Goal: Task Accomplishment & Management: Manage account settings

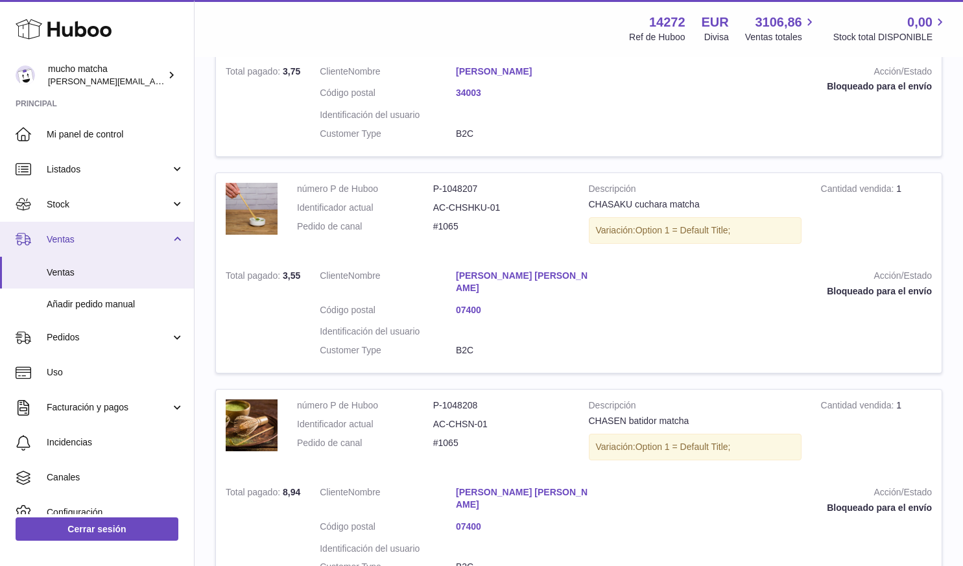
click at [116, 231] on link "Ventas" at bounding box center [97, 239] width 194 height 35
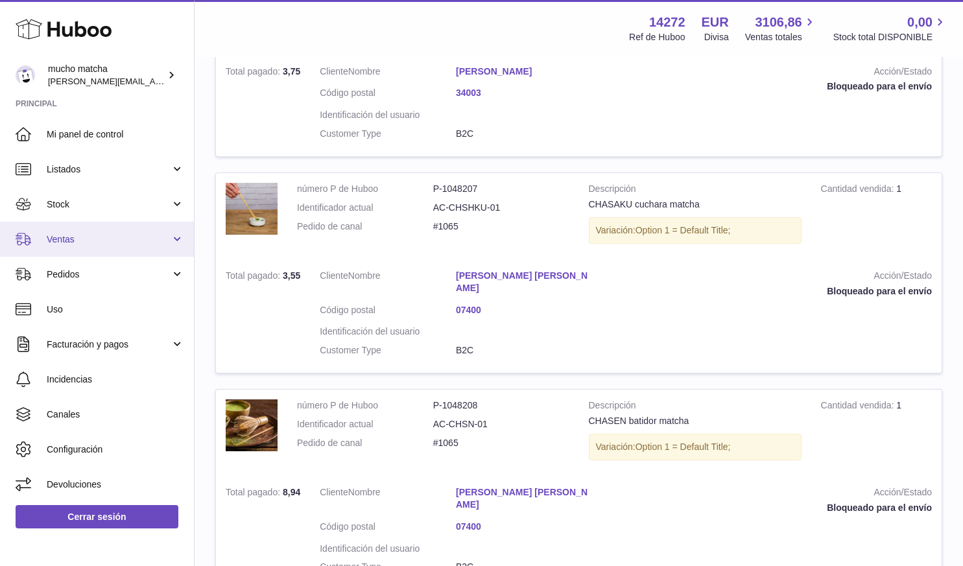
click at [115, 232] on link "Ventas" at bounding box center [97, 239] width 194 height 35
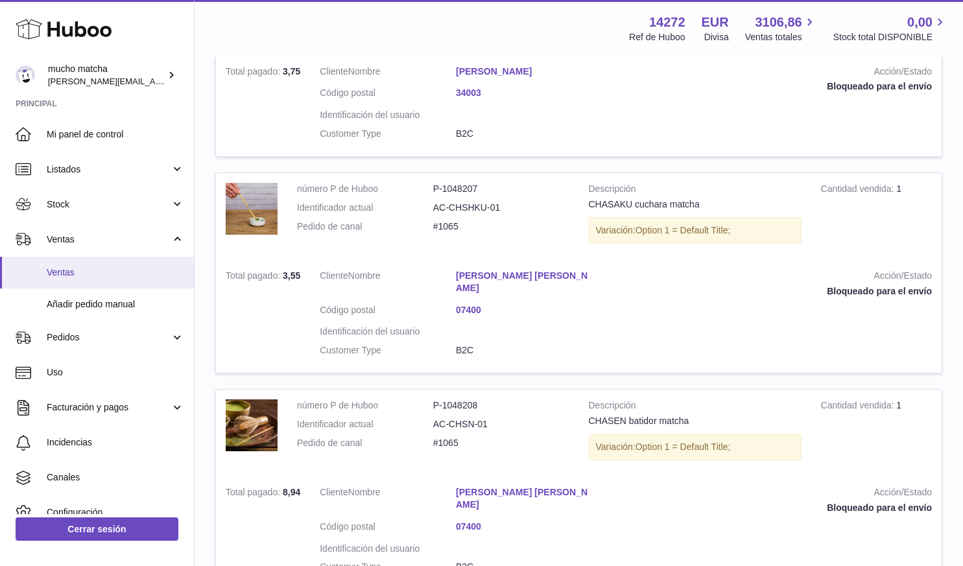
click at [87, 275] on span "Ventas" at bounding box center [115, 272] width 137 height 12
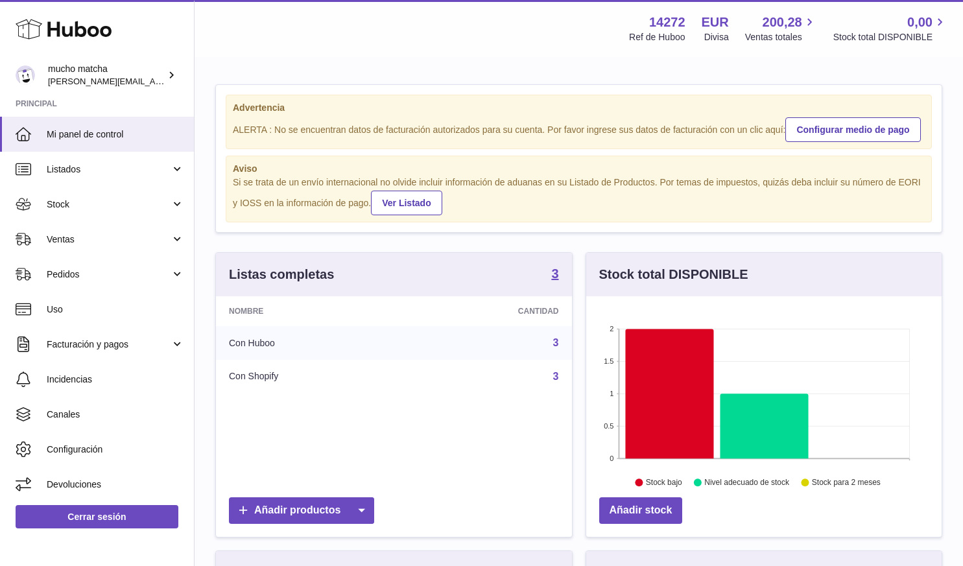
scroll to position [202, 355]
click at [676, 348] on icon at bounding box center [669, 394] width 88 height 130
click at [658, 430] on icon at bounding box center [669, 394] width 88 height 130
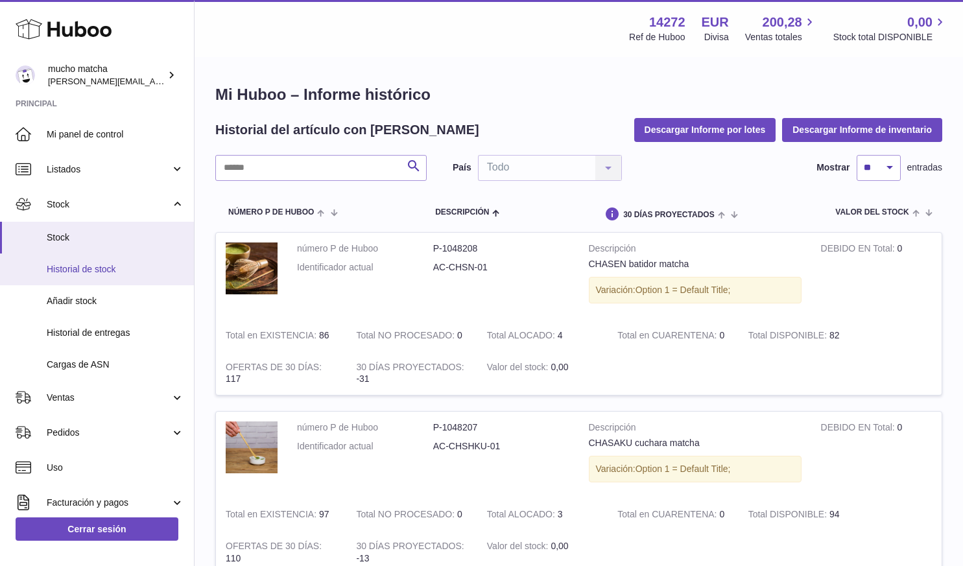
click at [100, 273] on span "Historial de stock" at bounding box center [115, 269] width 137 height 12
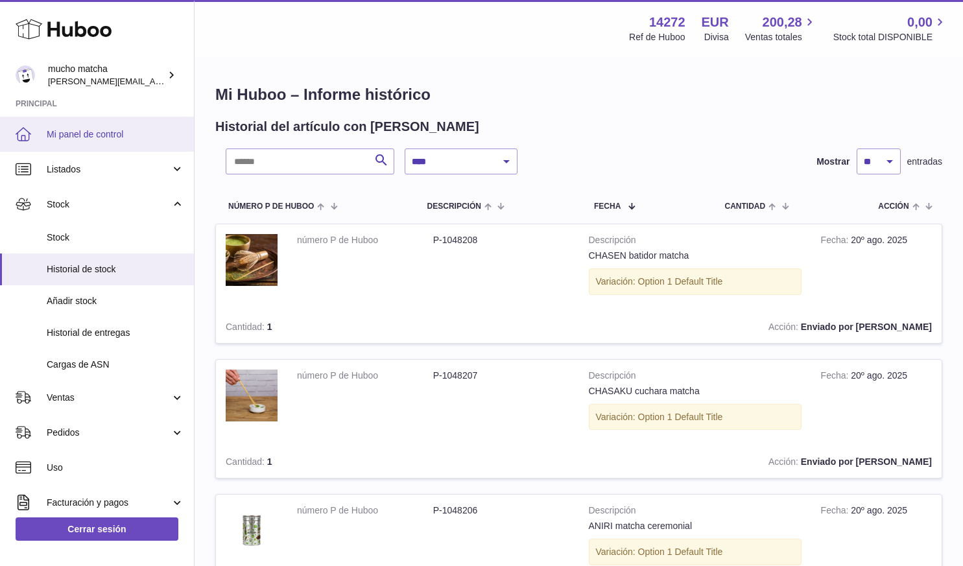
click at [136, 147] on link "Mi panel de control" at bounding box center [97, 134] width 194 height 35
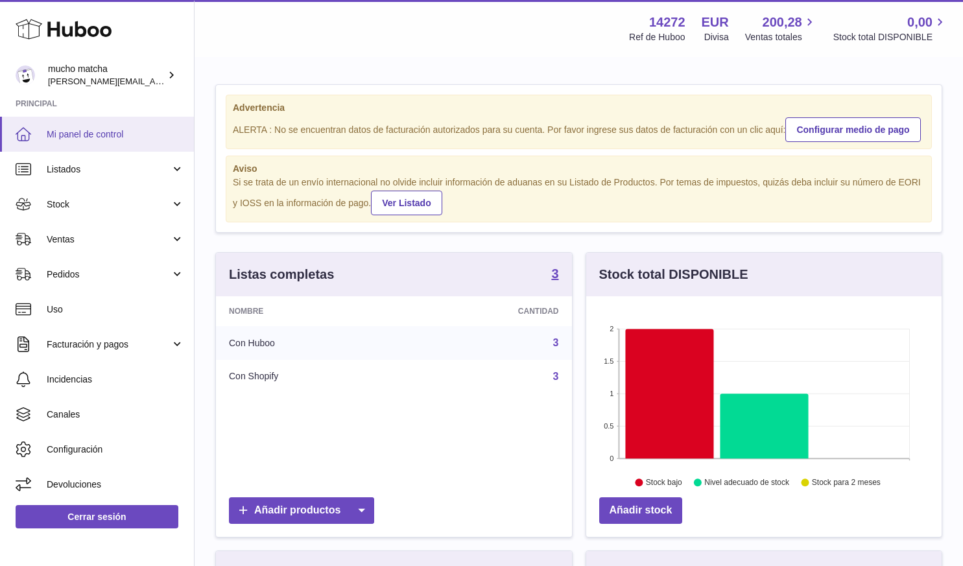
scroll to position [202, 355]
click at [853, 73] on div "Advertencia ALERTA : No se encuentran datos de facturación autorizados para su …" at bounding box center [579, 447] width 768 height 778
click at [838, 127] on link "Configurar medio de pago" at bounding box center [852, 129] width 135 height 25
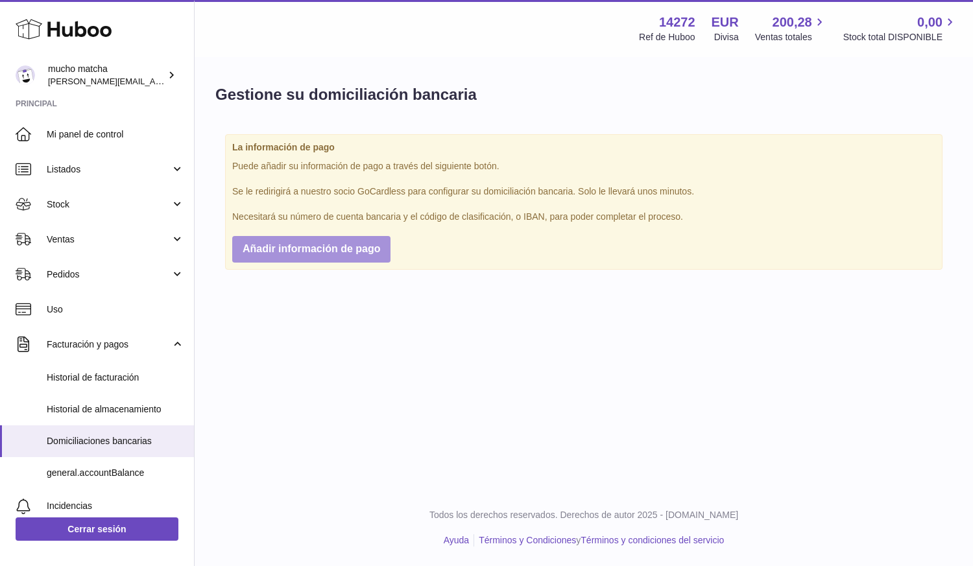
click at [353, 241] on button "Añadir información de pago" at bounding box center [311, 249] width 158 height 27
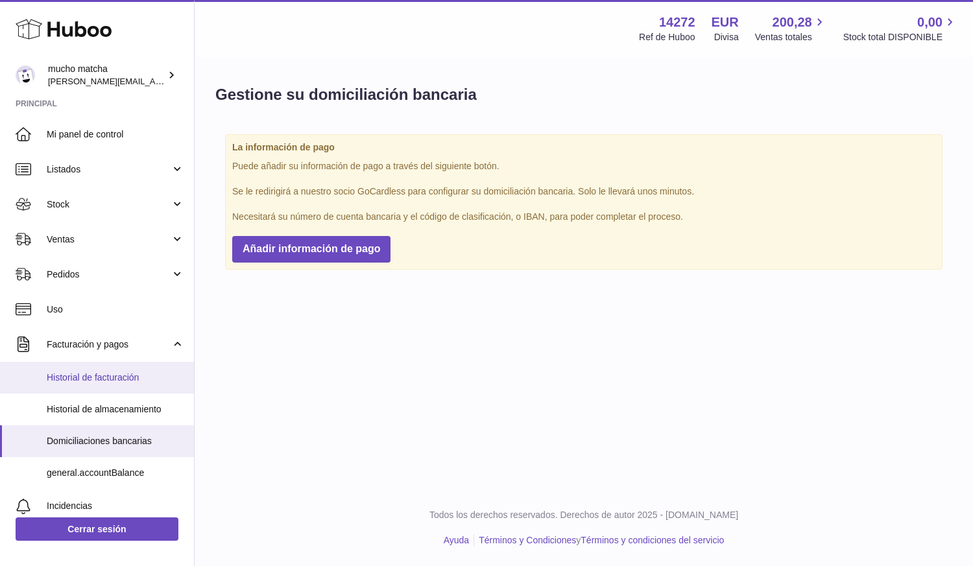
click at [134, 381] on span "Historial de facturación" at bounding box center [115, 378] width 137 height 12
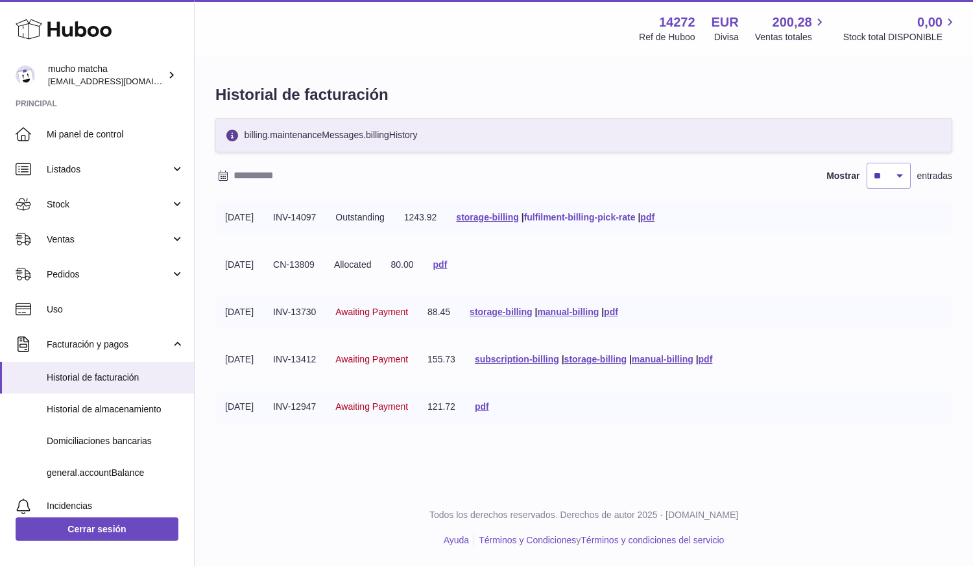
click at [571, 214] on link "fulfilment-billing-pick-rate" at bounding box center [580, 217] width 112 height 10
click at [654, 217] on link "pdf" at bounding box center [647, 217] width 14 height 10
click at [517, 218] on link "storage-billing" at bounding box center [487, 217] width 62 height 10
click at [619, 218] on link "fulfilment-billing-pick-rate" at bounding box center [580, 217] width 112 height 10
click at [941, 292] on tbody "18-08-2025 INV-14097 Outstanding 1243.92 storage-billing | fulfilment-billing-p…" at bounding box center [583, 320] width 737 height 236
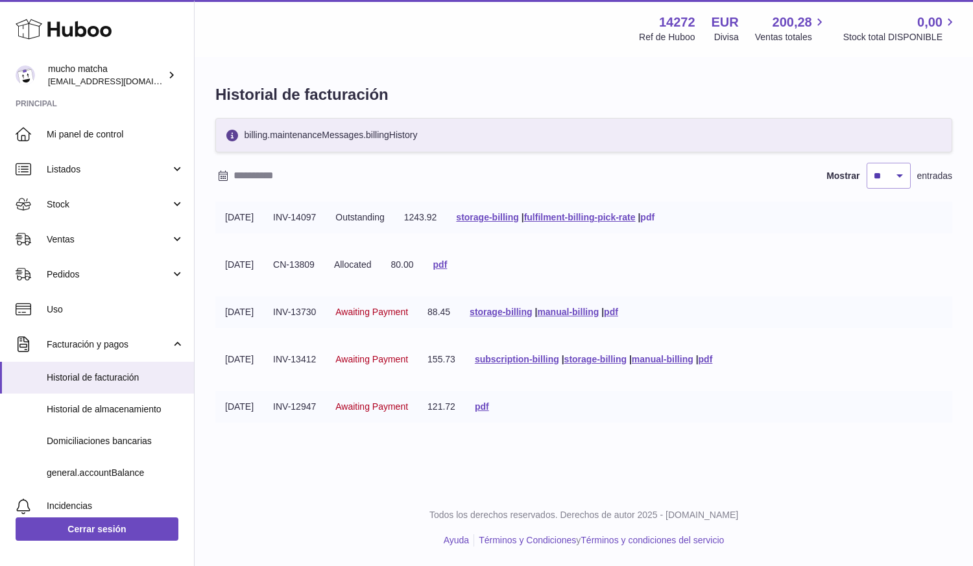
click at [654, 214] on link "pdf" at bounding box center [647, 217] width 14 height 10
click at [799, 19] on span "200,28" at bounding box center [792, 23] width 40 height 18
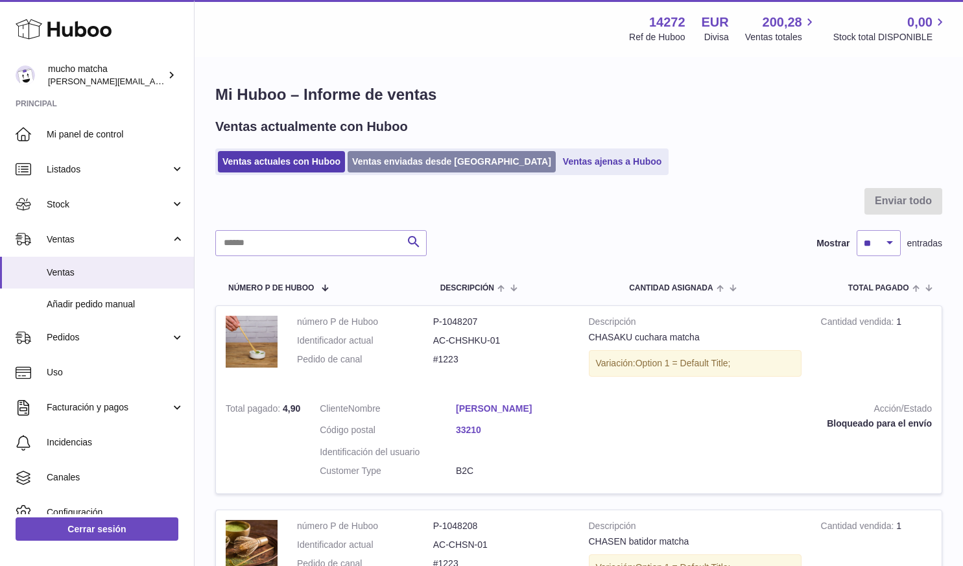
click at [421, 163] on link "Ventas enviadas desde [GEOGRAPHIC_DATA]" at bounding box center [452, 161] width 208 height 21
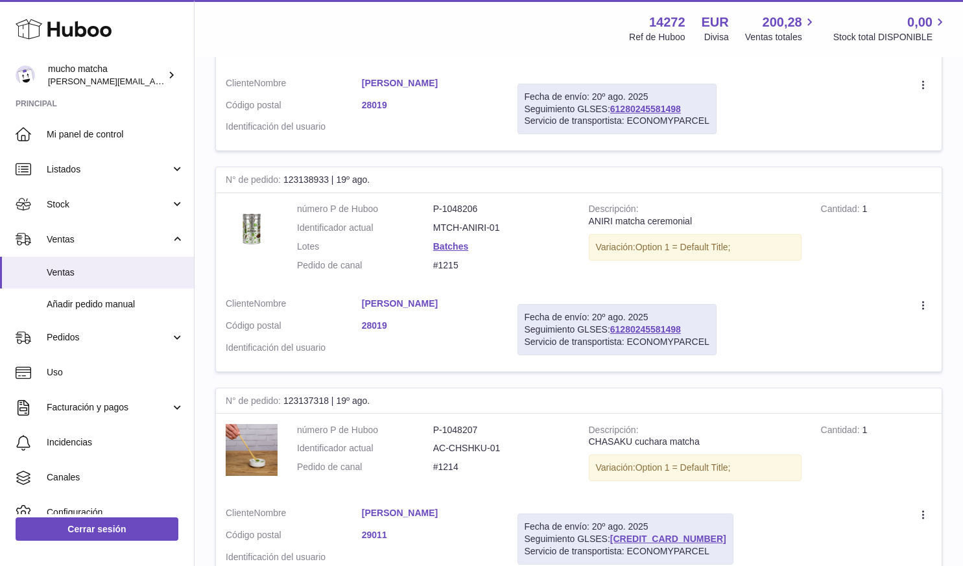
scroll to position [2019, 0]
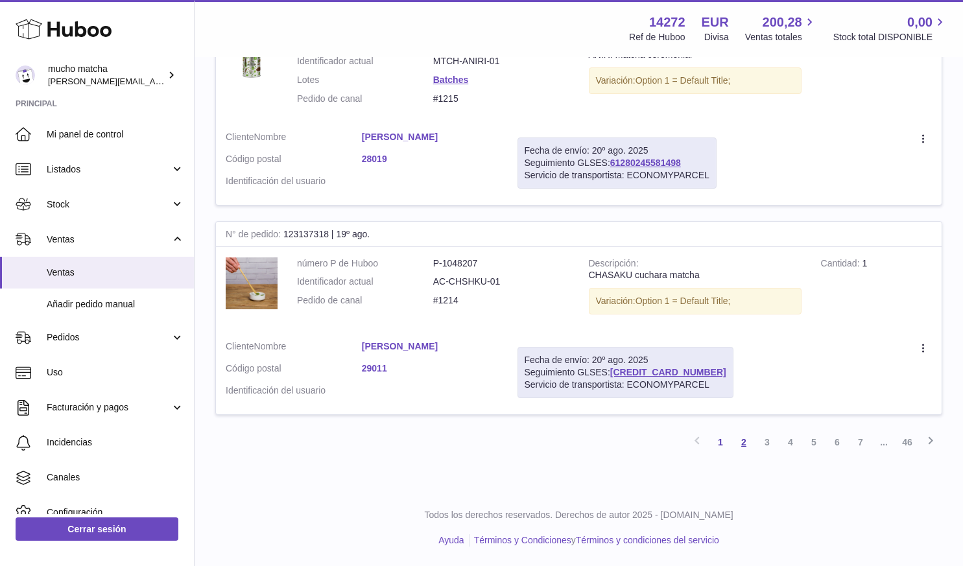
click at [742, 440] on link "2" at bounding box center [743, 442] width 23 height 23
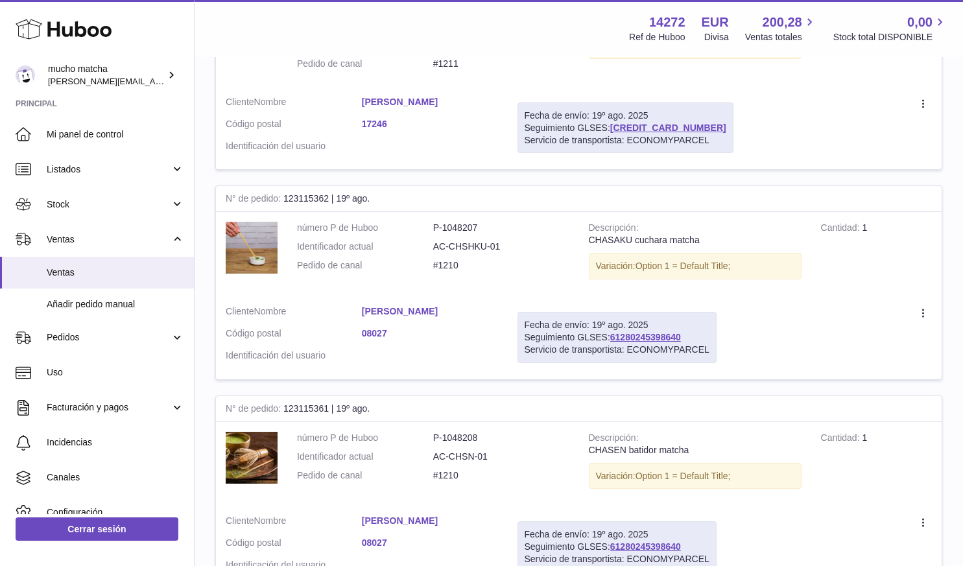
scroll to position [1997, 0]
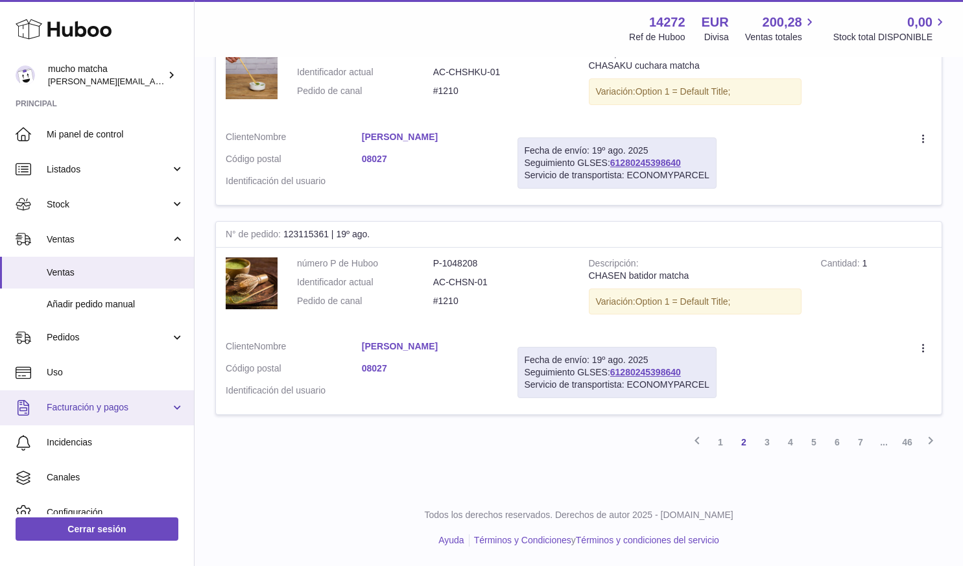
drag, startPoint x: 742, startPoint y: 440, endPoint x: 119, endPoint y: 410, distance: 624.5
click at [119, 410] on span "Facturación y pagos" at bounding box center [109, 407] width 124 height 12
click at [127, 406] on span "Facturación y pagos" at bounding box center [109, 407] width 124 height 12
click at [120, 416] on link "Facturación y pagos" at bounding box center [97, 407] width 194 height 35
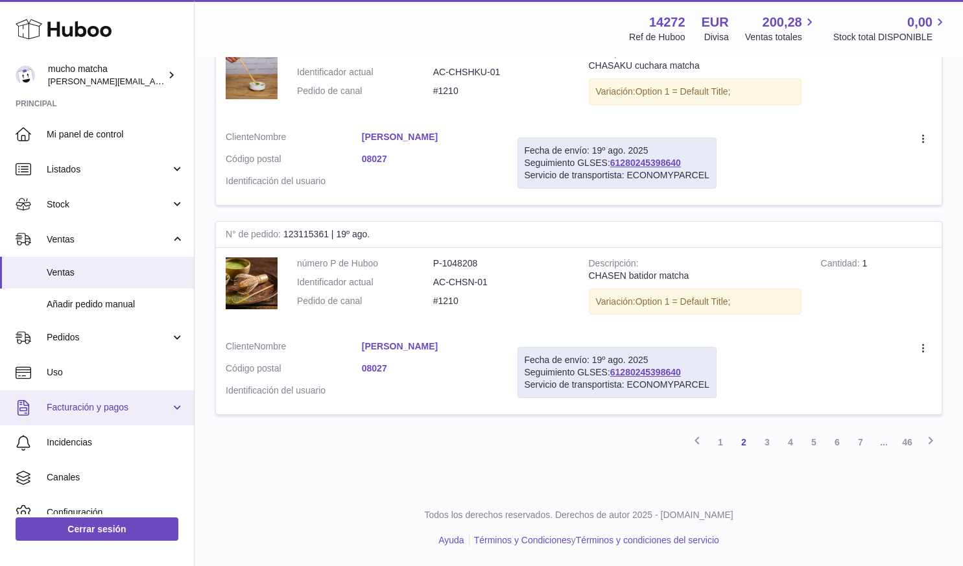
click at [114, 407] on span "Facturación y pagos" at bounding box center [109, 407] width 124 height 12
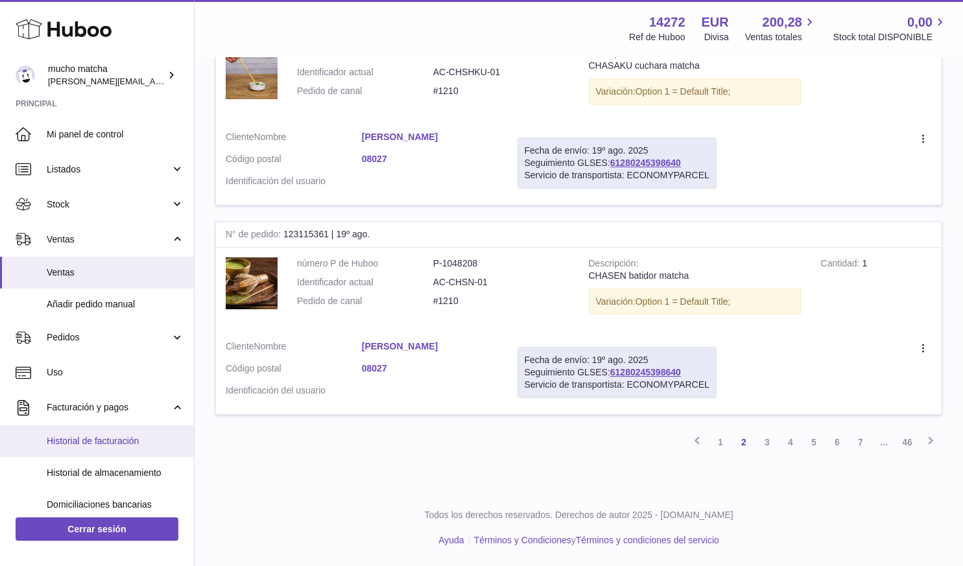
click at [108, 436] on span "Historial de facturación" at bounding box center [115, 441] width 137 height 12
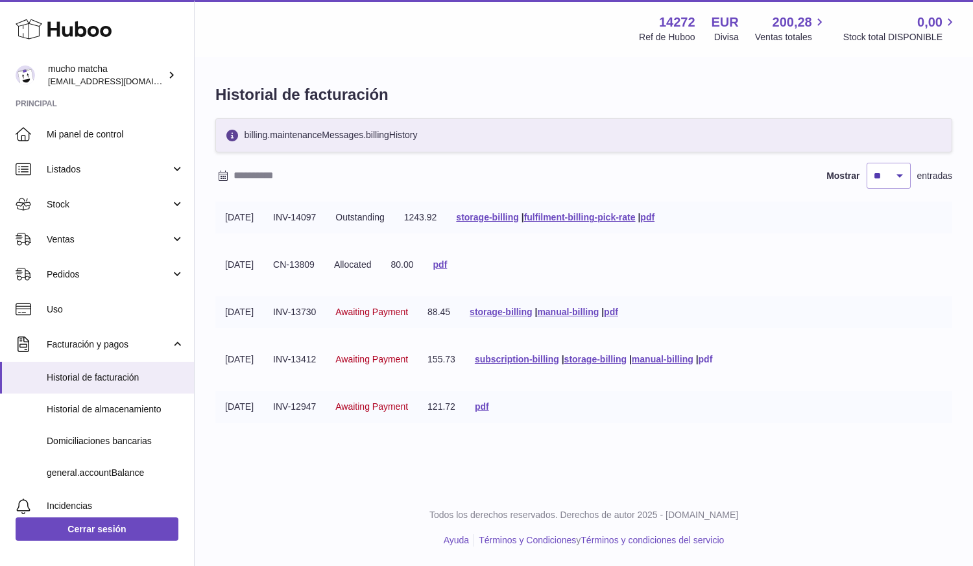
click at [713, 360] on link "pdf" at bounding box center [705, 359] width 14 height 10
click at [654, 213] on link "pdf" at bounding box center [647, 217] width 14 height 10
